Goal: Information Seeking & Learning: Learn about a topic

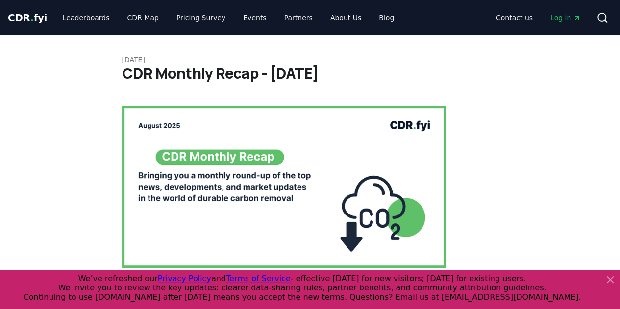
click at [188, 82] on h1 "CDR Monthly Recap - August 2025" at bounding box center [310, 74] width 377 height 18
click at [299, 69] on h1 "CDR Monthly Recap - August 2025" at bounding box center [310, 74] width 377 height 18
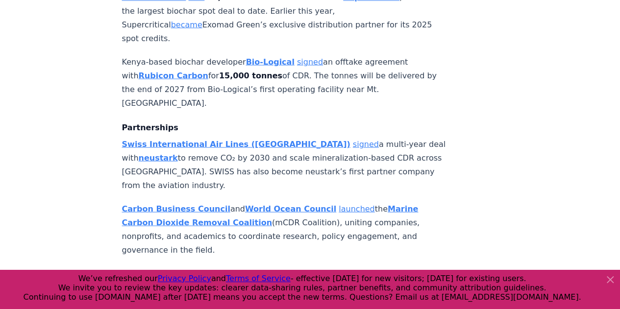
scroll to position [980, 0]
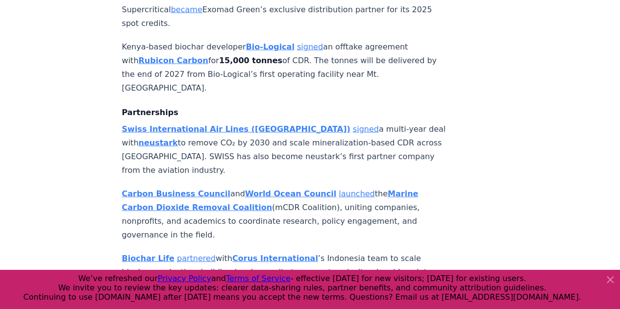
click at [133, 123] on p "Swiss International Air Lines (SWISS) signed a multi-year deal with neustark to…" at bounding box center [284, 150] width 325 height 55
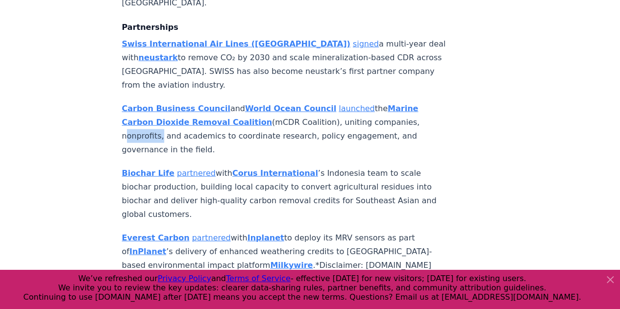
scroll to position [1079, 0]
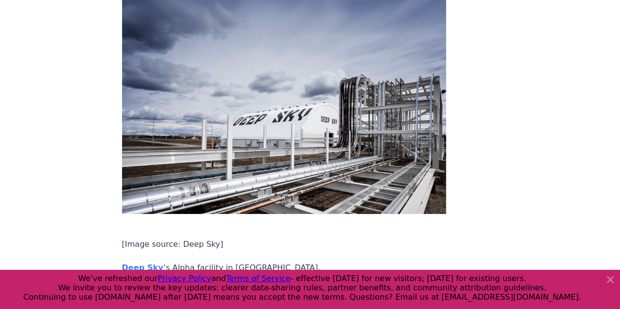
scroll to position [1618, 0]
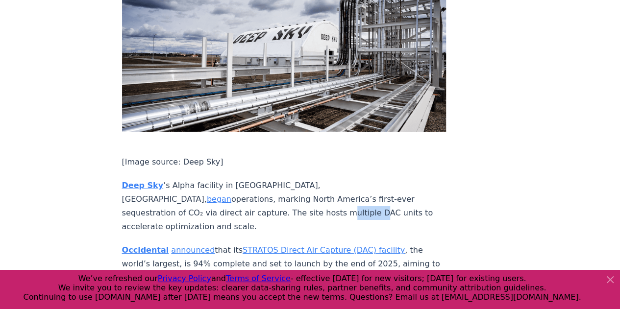
scroll to position [1667, 0]
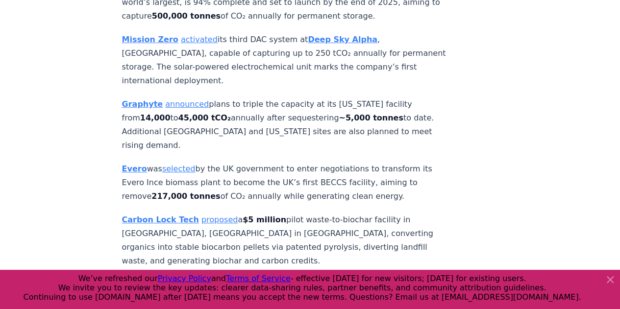
scroll to position [1961, 0]
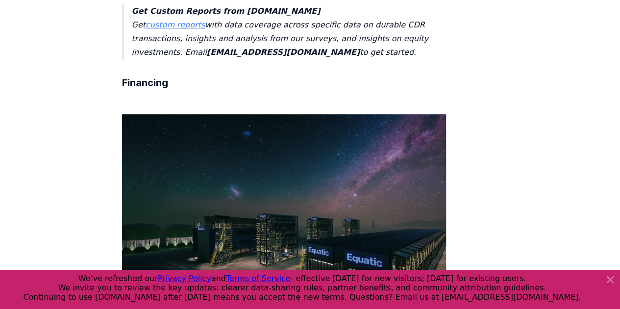
scroll to position [2255, 0]
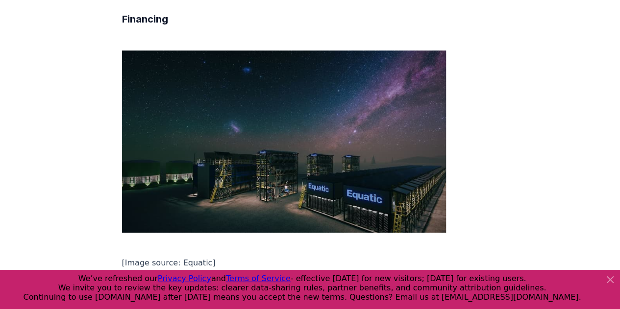
scroll to position [2353, 0]
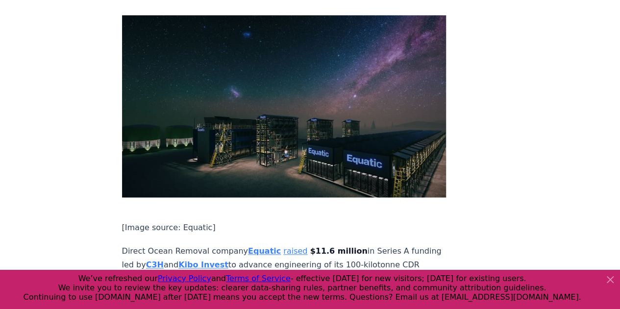
click at [258, 247] on strong "Equatic" at bounding box center [264, 251] width 33 height 9
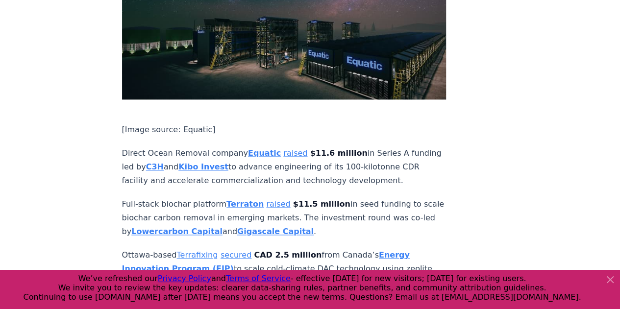
scroll to position [2500, 0]
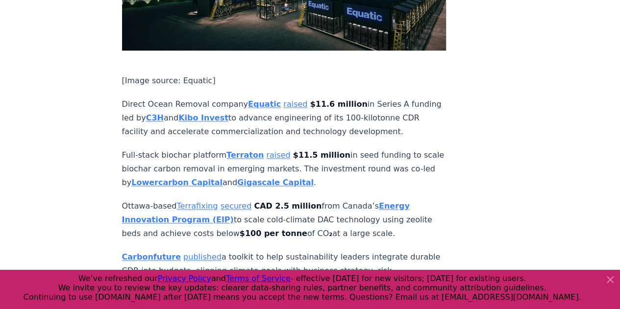
click at [195, 178] on strong "Lowercarbon Capital" at bounding box center [176, 182] width 91 height 9
click at [270, 178] on strong "Gigascale Capital" at bounding box center [275, 182] width 76 height 9
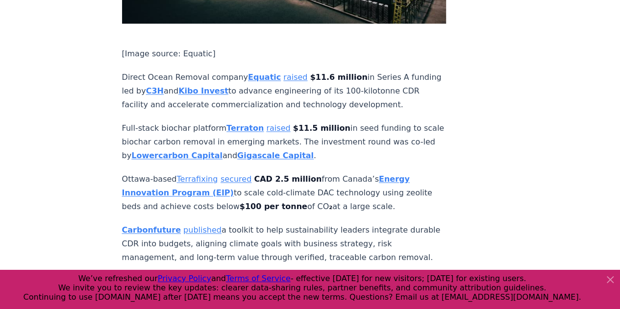
scroll to position [2549, 0]
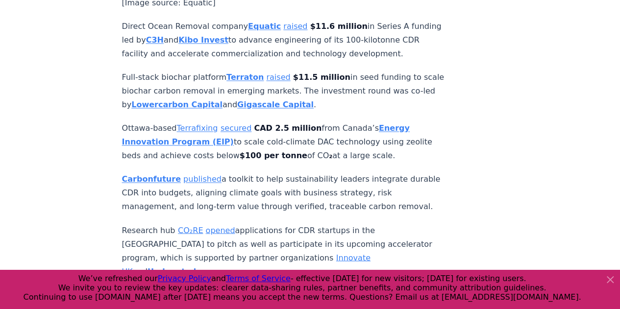
scroll to position [2598, 0]
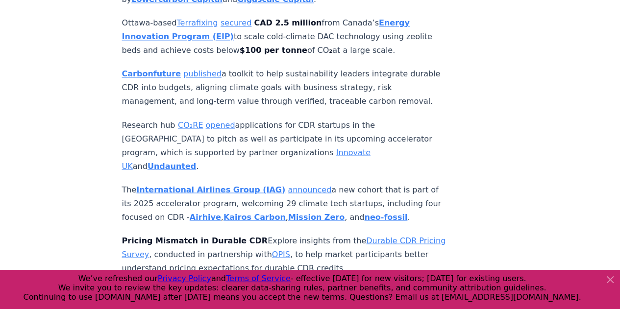
scroll to position [2696, 0]
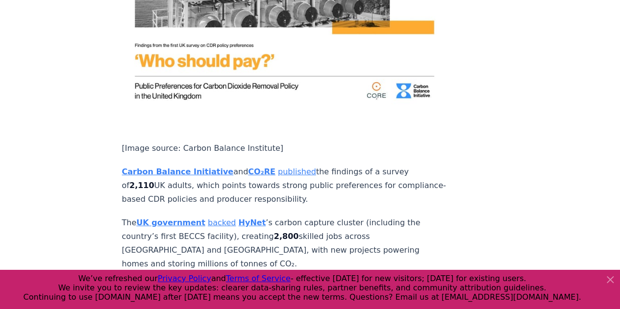
scroll to position [3138, 0]
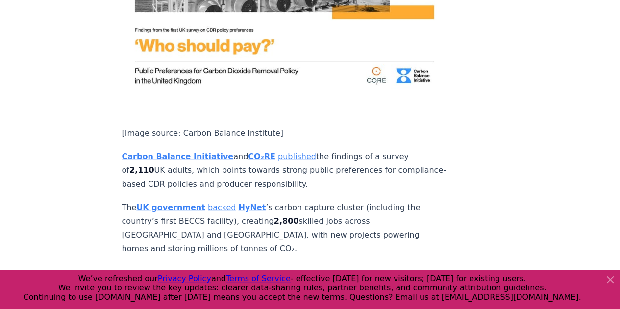
drag, startPoint x: 98, startPoint y: 53, endPoint x: 98, endPoint y: 58, distance: 5.4
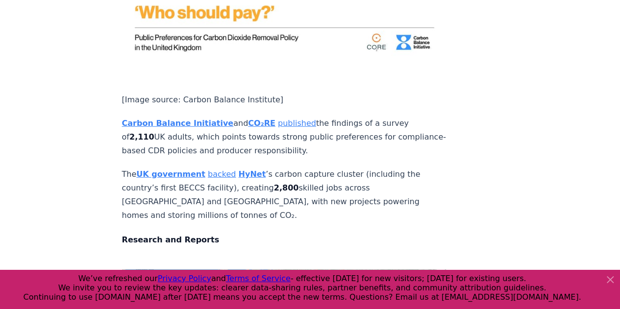
scroll to position [3187, 0]
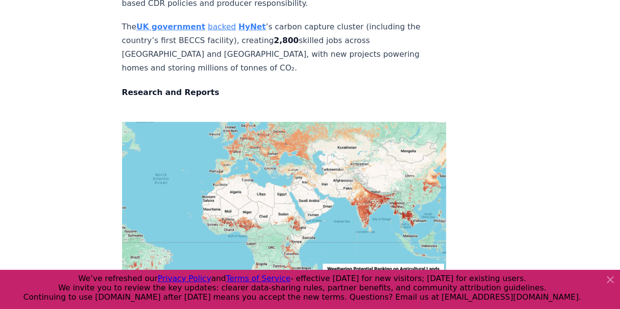
scroll to position [3334, 0]
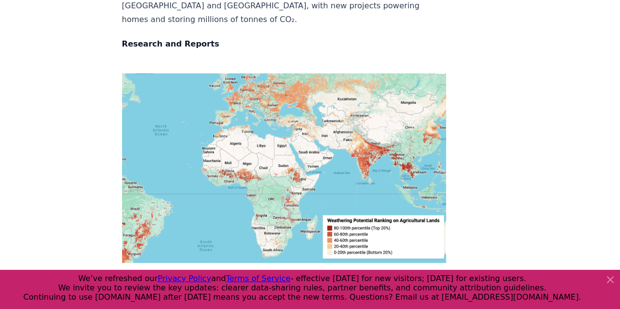
scroll to position [3383, 0]
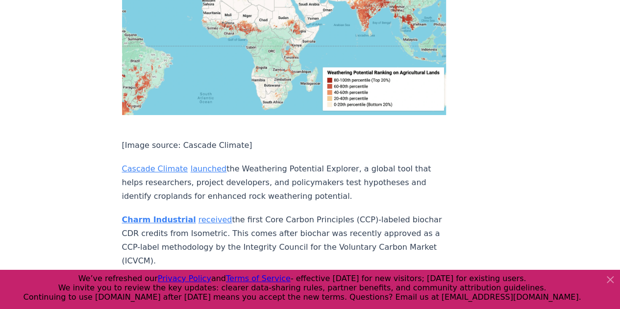
scroll to position [3530, 0]
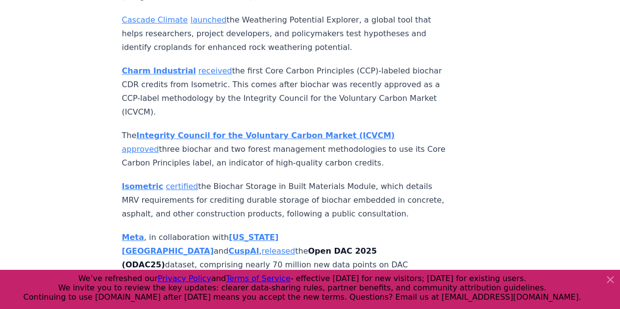
scroll to position [3628, 0]
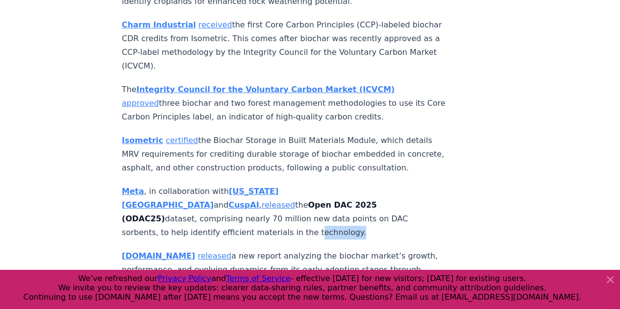
scroll to position [3726, 0]
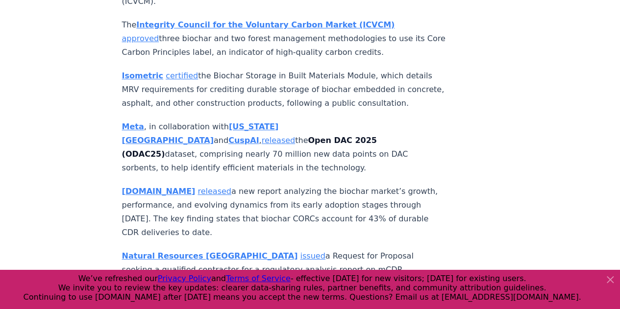
scroll to position [3824, 0]
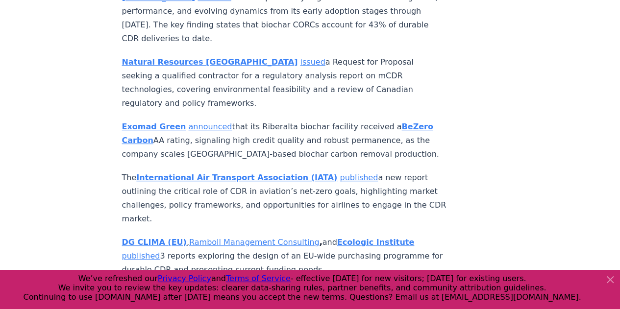
scroll to position [3971, 0]
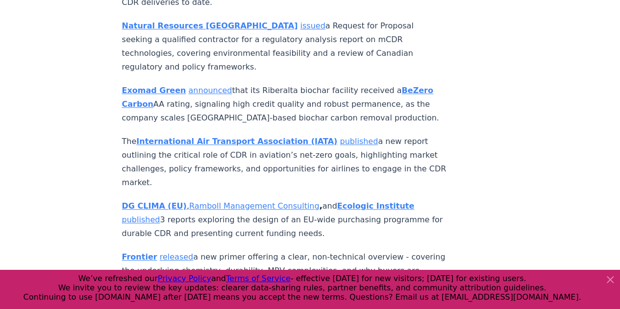
scroll to position [4020, 0]
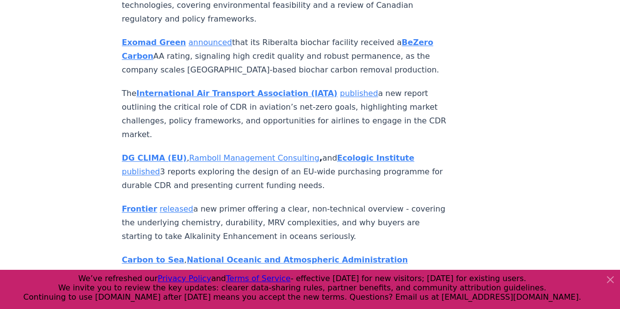
scroll to position [4069, 0]
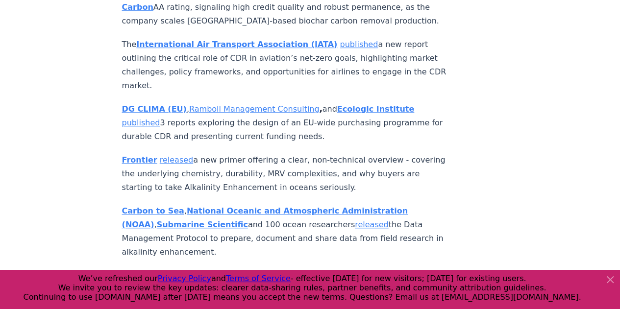
scroll to position [4118, 0]
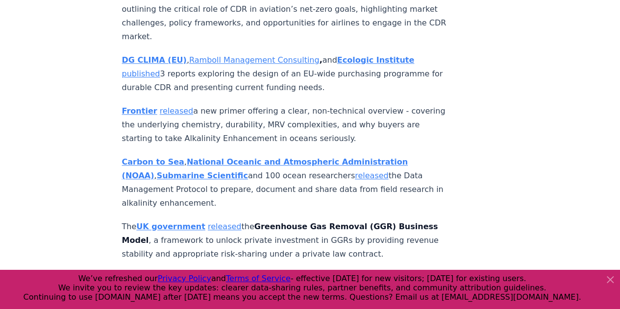
scroll to position [4167, 0]
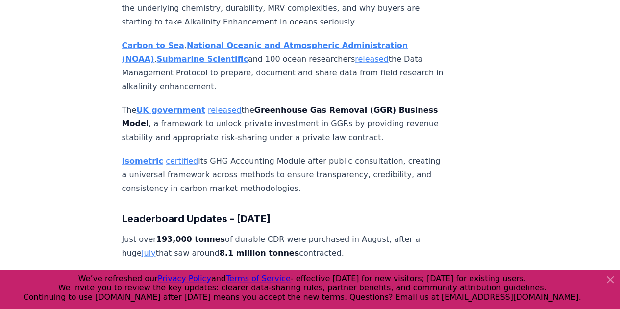
scroll to position [4265, 0]
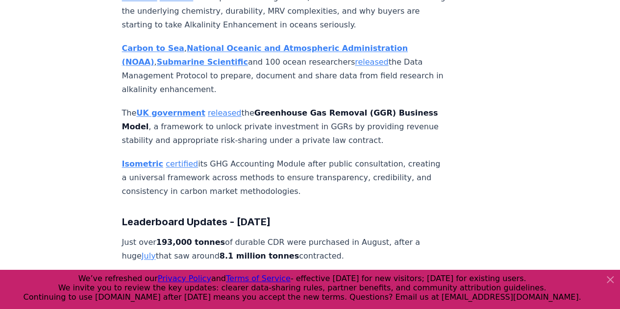
click at [288, 236] on p "Just over 193,000 tonnes of durable CDR were purchased in August, after a huge …" at bounding box center [284, 249] width 325 height 27
click at [264, 251] on strong "8.1 million tonnes" at bounding box center [259, 255] width 79 height 9
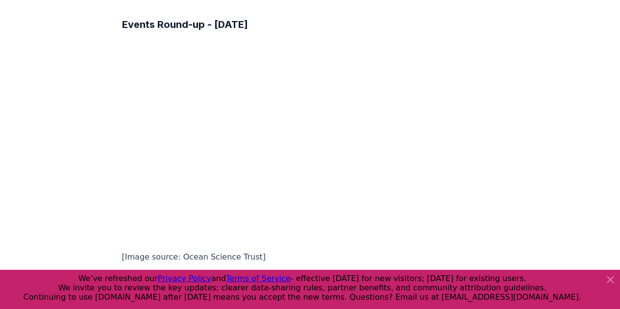
scroll to position [5098, 0]
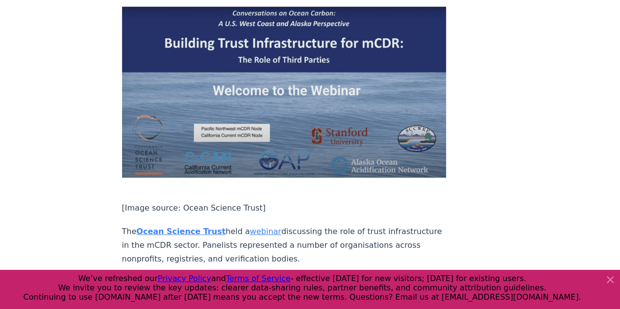
click at [215, 278] on link "International Biochar Initiative" at bounding box center [195, 282] width 119 height 9
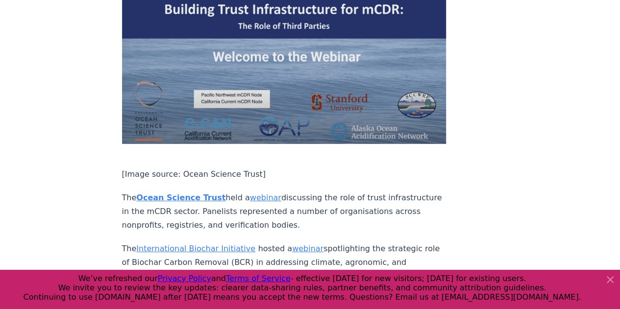
scroll to position [5148, 0]
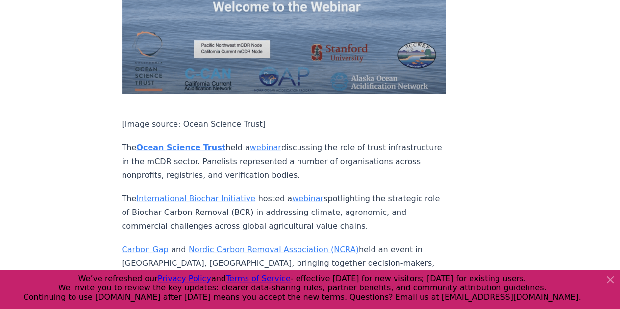
scroll to position [5197, 0]
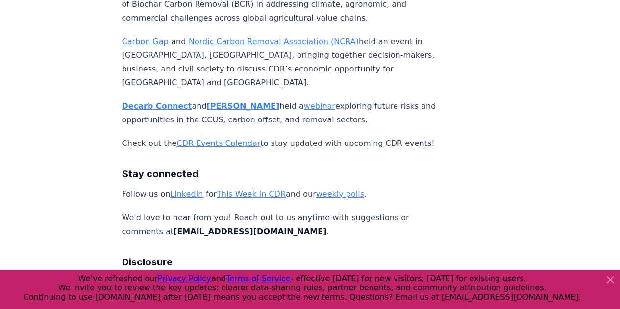
scroll to position [5393, 0]
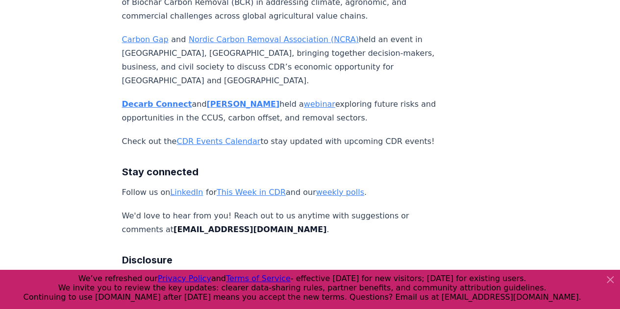
drag, startPoint x: 86, startPoint y: 28, endPoint x: 87, endPoint y: 49, distance: 20.6
drag, startPoint x: 92, startPoint y: 61, endPoint x: 101, endPoint y: 76, distance: 17.6
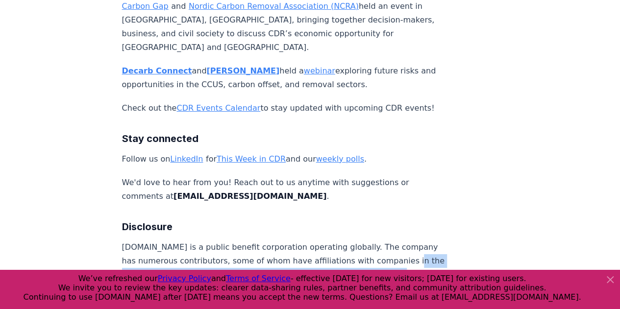
scroll to position [5442, 0]
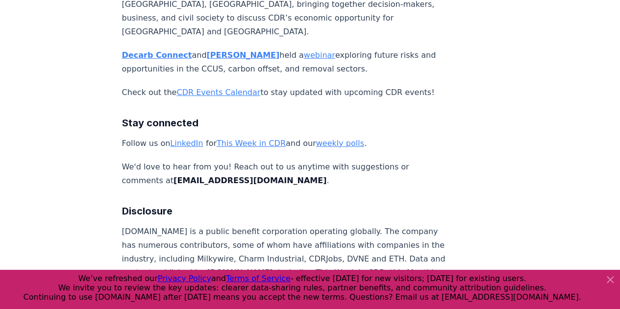
drag, startPoint x: 65, startPoint y: 50, endPoint x: 68, endPoint y: 54, distance: 5.0
drag, startPoint x: 80, startPoint y: 41, endPoint x: 84, endPoint y: 50, distance: 10.1
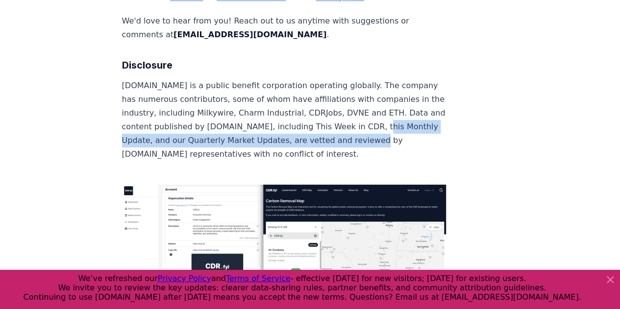
scroll to position [5589, 0]
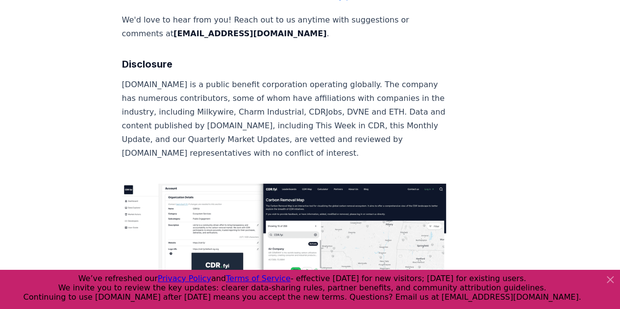
drag, startPoint x: 85, startPoint y: 133, endPoint x: 92, endPoint y: 148, distance: 15.6
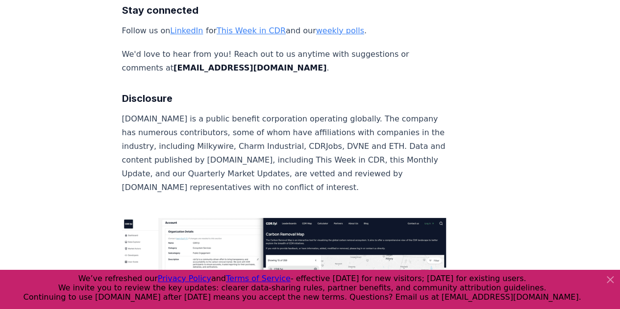
scroll to position [5540, 0]
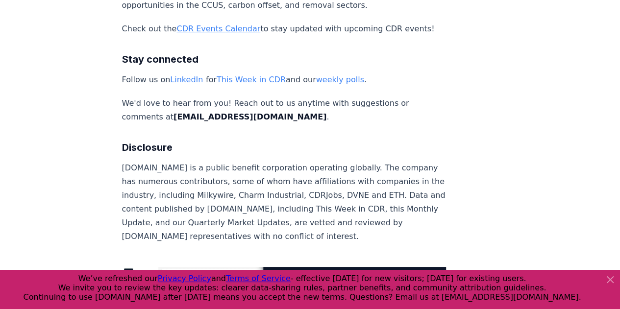
scroll to position [5491, 0]
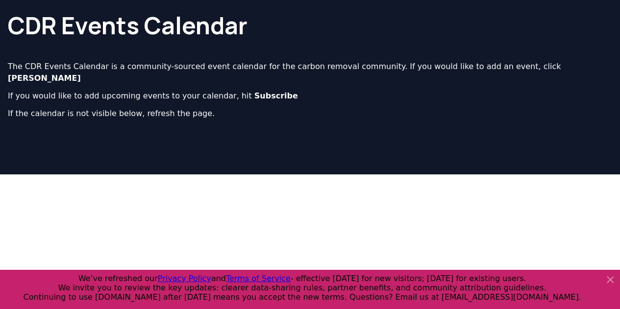
scroll to position [49, 0]
click at [172, 90] on p "If you would like to add upcoming events to your calendar, hit Subscribe" at bounding box center [310, 96] width 604 height 12
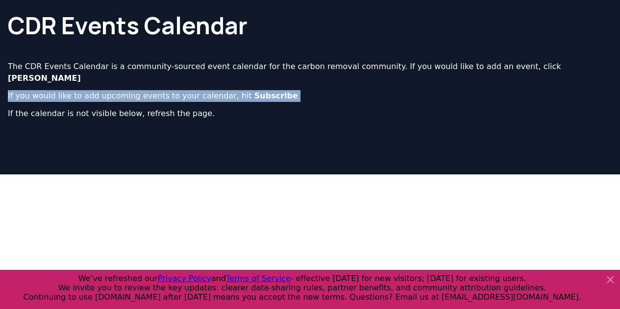
click at [172, 90] on p "If you would like to add upcoming events to your calendar, hit Subscribe" at bounding box center [310, 96] width 604 height 12
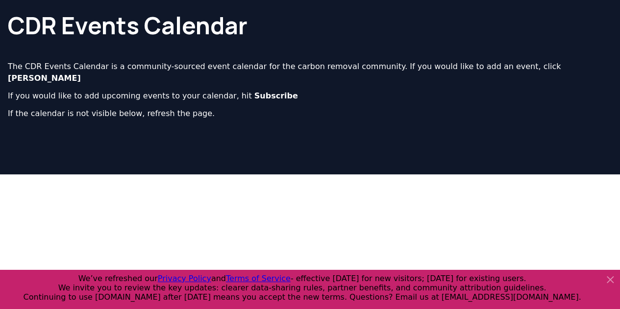
click at [94, 109] on div "CDR Events Calendar The CDR Events Calendar is a community-sourced event calend…" at bounding box center [310, 60] width 620 height 149
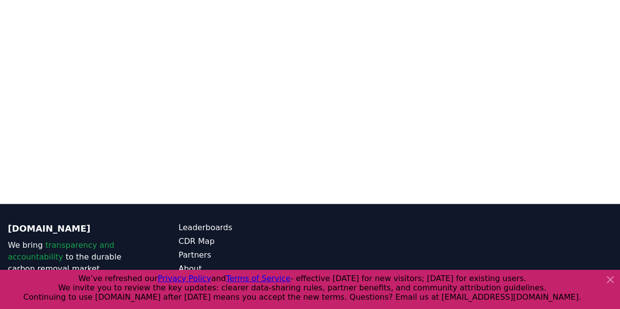
scroll to position [859, 0]
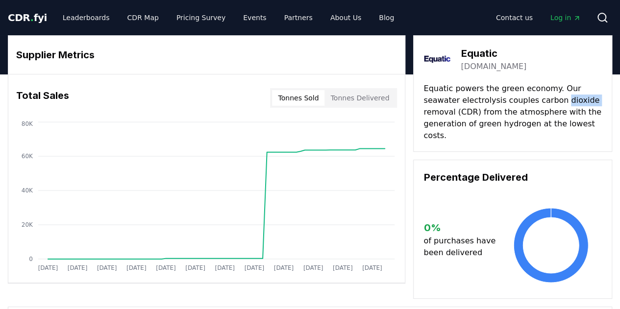
click at [524, 96] on p "Equatic powers the green economy. Our seawater electrolysis couples carbon diox…" at bounding box center [513, 112] width 178 height 59
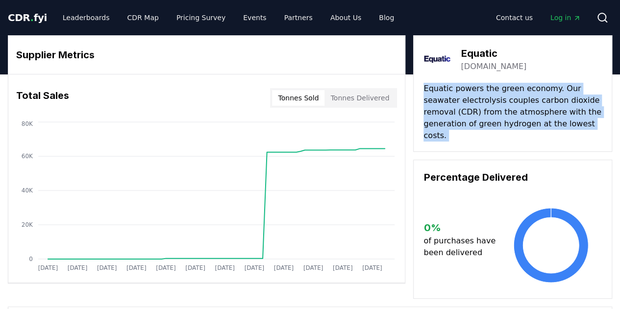
click at [524, 96] on p "Equatic powers the green economy. Our seawater electrolysis couples carbon diox…" at bounding box center [513, 112] width 178 height 59
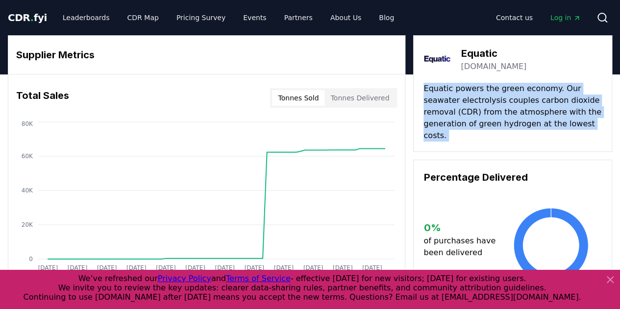
click at [527, 111] on p "Equatic powers the green economy. Our seawater electrolysis couples carbon diox…" at bounding box center [513, 112] width 178 height 59
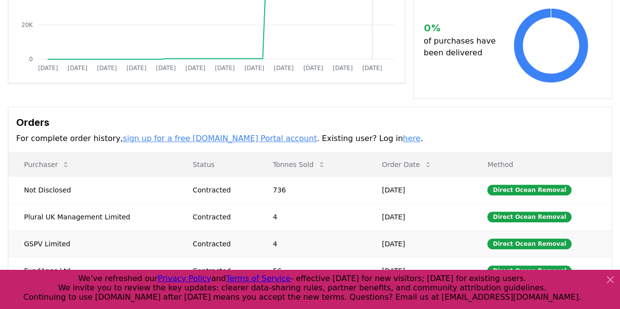
scroll to position [294, 0]
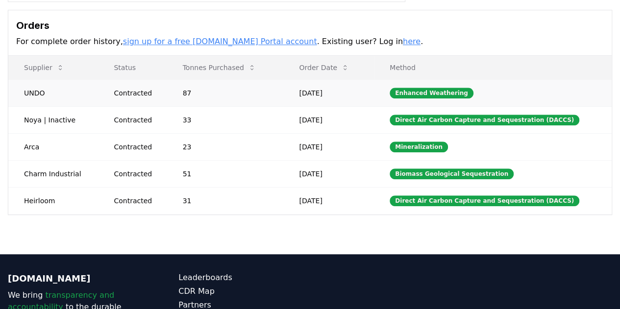
scroll to position [294, 0]
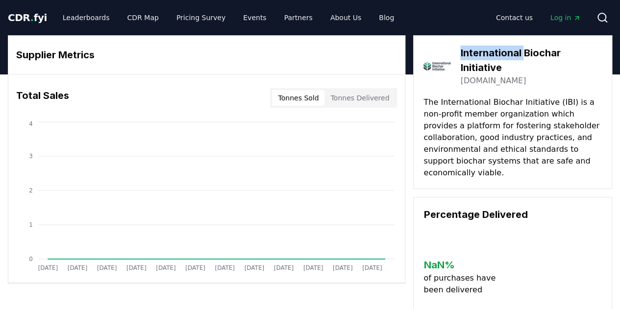
click at [481, 57] on h3 "International Biochar Initiative" at bounding box center [531, 60] width 142 height 29
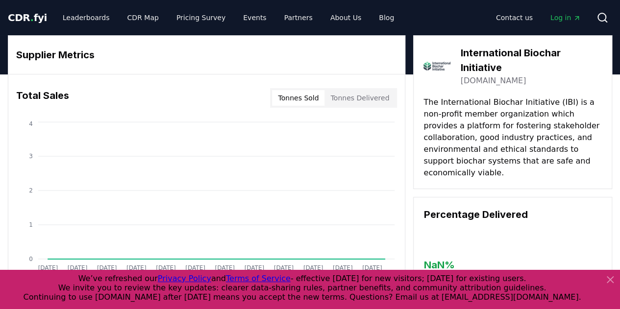
click at [514, 124] on p "The International Biochar Initiative (IBI) is a non-profit member organization …" at bounding box center [513, 138] width 178 height 82
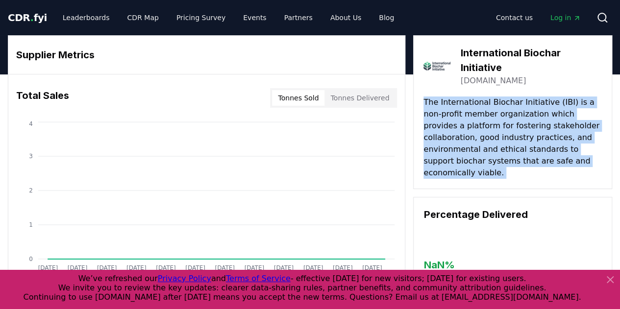
click at [514, 124] on p "The International Biochar Initiative (IBI) is a non-profit member organization …" at bounding box center [513, 138] width 178 height 82
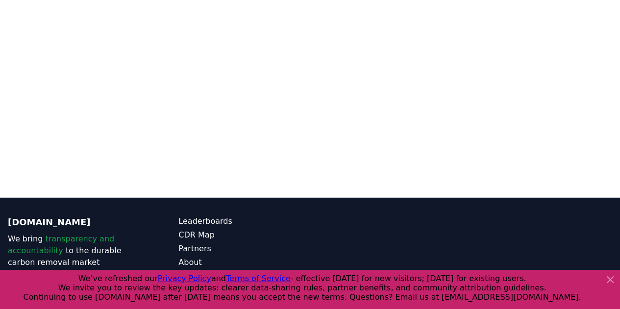
scroll to position [1197, 0]
